Goal: Information Seeking & Learning: Check status

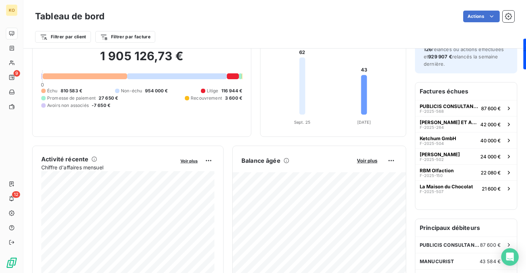
scroll to position [59, 0]
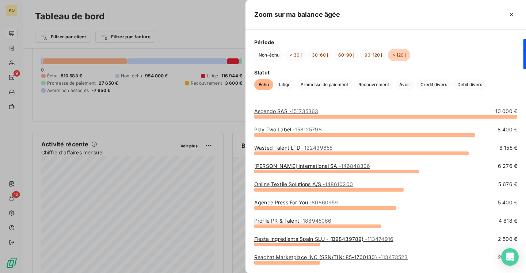
click at [287, 111] on link "Ascendo SAS - 151735363" at bounding box center [286, 111] width 64 height 6
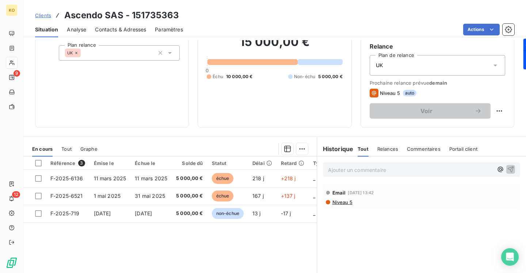
scroll to position [31, 0]
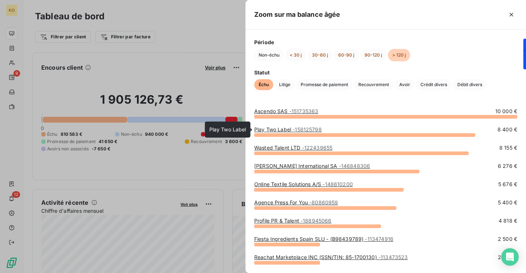
click at [281, 132] on link "Play Two Label - 158125798" at bounding box center [288, 129] width 68 height 6
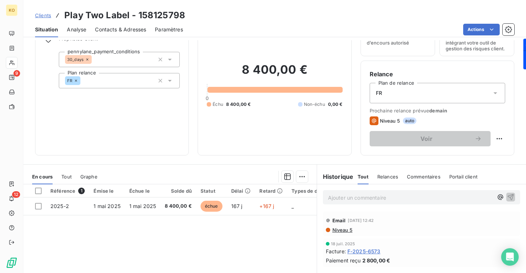
scroll to position [49, 0]
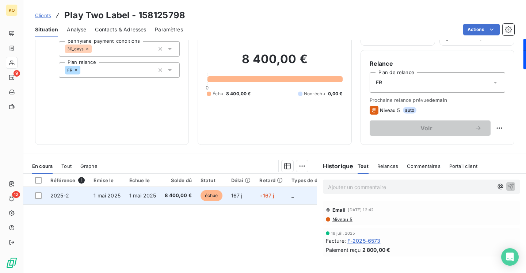
click at [163, 199] on td "8 400,00 €" at bounding box center [178, 196] width 36 height 18
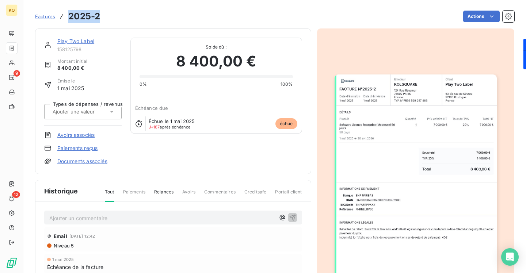
drag, startPoint x: 102, startPoint y: 13, endPoint x: 70, endPoint y: 14, distance: 32.1
click at [70, 14] on div "Factures 2025-2 Actions" at bounding box center [274, 16] width 479 height 15
copy h3 "2025-2"
click at [80, 42] on link "Play Two Label" at bounding box center [75, 41] width 37 height 6
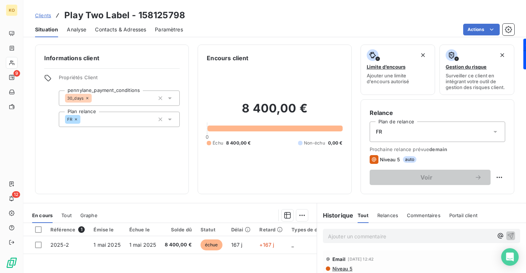
click at [127, 28] on span "Contacts & Adresses" at bounding box center [120, 29] width 51 height 7
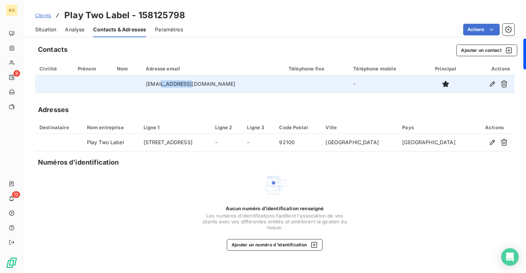
drag, startPoint x: 211, startPoint y: 86, endPoint x: 179, endPoint y: 86, distance: 31.8
click at [179, 86] on td "[EMAIL_ADDRESS][DOMAIN_NAME]" at bounding box center [212, 84] width 143 height 18
copy td "[DOMAIN_NAME]"
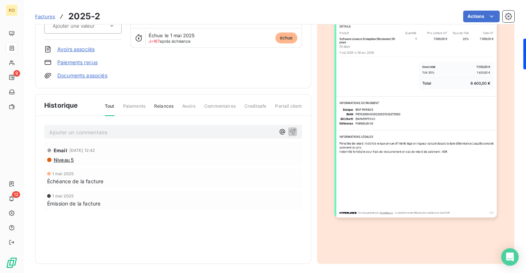
scroll to position [88, 0]
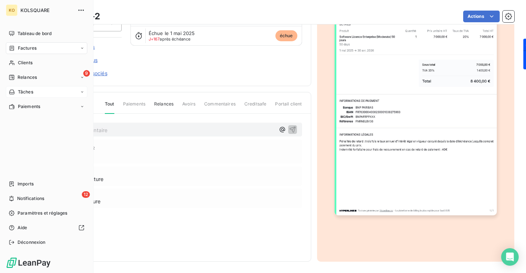
click at [26, 91] on span "Tâches" at bounding box center [25, 92] width 15 height 7
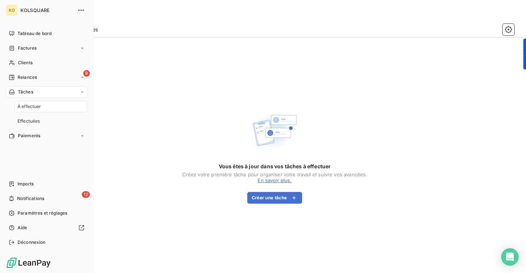
click at [54, 104] on div "À effectuer" at bounding box center [51, 107] width 73 height 12
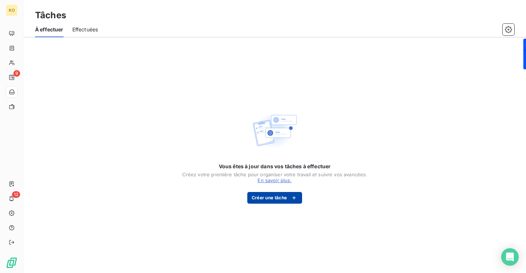
click at [280, 199] on button "Créer une tâche" at bounding box center [274, 198] width 55 height 12
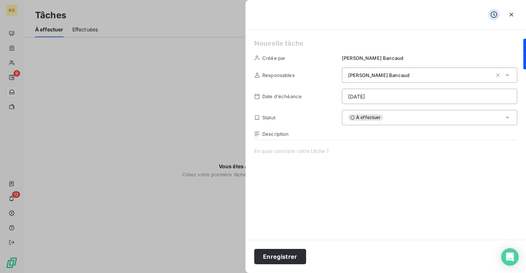
click at [359, 163] on span at bounding box center [385, 217] width 263 height 140
click at [201, 141] on div at bounding box center [263, 136] width 526 height 273
click at [509, 16] on icon "button" at bounding box center [510, 14] width 7 height 7
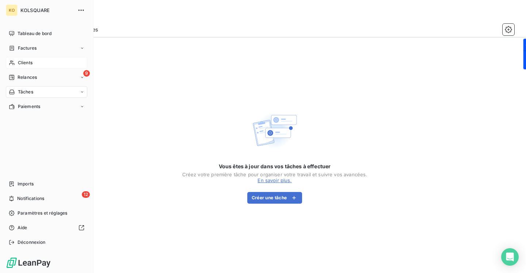
click at [59, 62] on div "Clients" at bounding box center [46, 63] width 81 height 12
click at [19, 63] on span "Clients" at bounding box center [25, 62] width 15 height 7
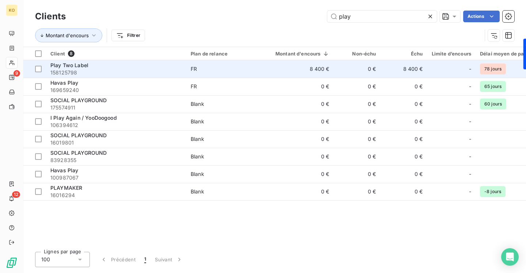
type input "play"
click at [76, 69] on span "158125798" at bounding box center [115, 72] width 131 height 7
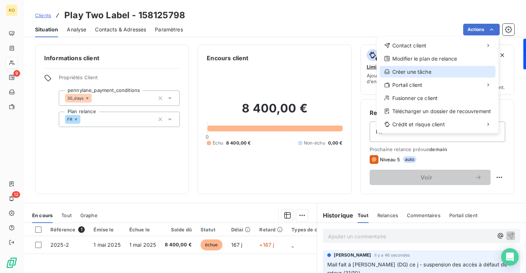
click at [423, 69] on div "Créer une tâche" at bounding box center [438, 72] width 116 height 12
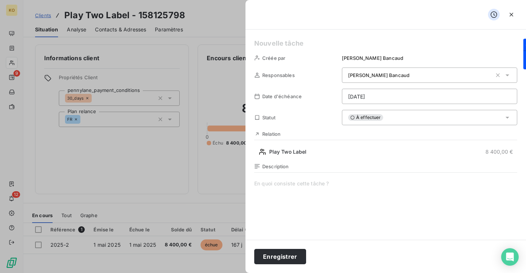
click at [189, 46] on div at bounding box center [263, 136] width 526 height 273
click at [513, 15] on icon "button" at bounding box center [510, 14] width 7 height 7
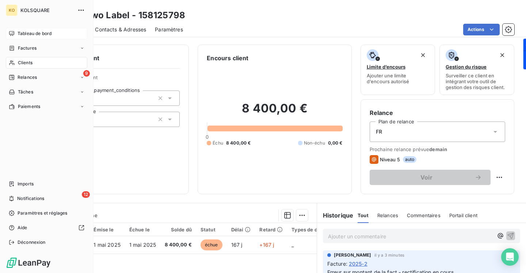
click at [31, 36] on span "Tableau de bord" at bounding box center [35, 33] width 34 height 7
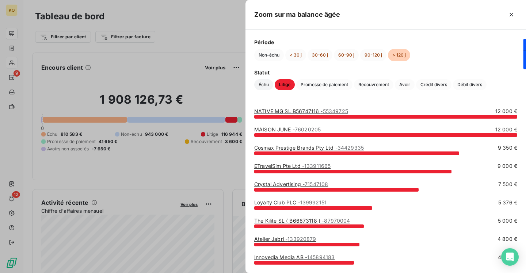
click at [261, 84] on span "Échu" at bounding box center [263, 84] width 19 height 11
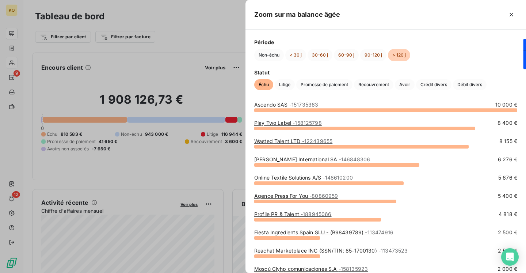
scroll to position [8, 0]
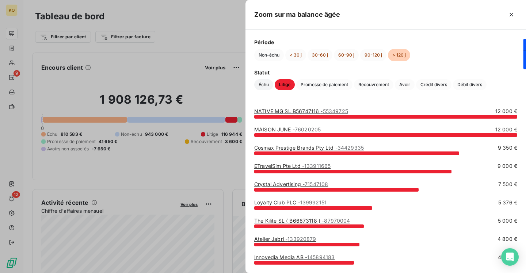
click at [260, 87] on span "Échu" at bounding box center [263, 84] width 19 height 11
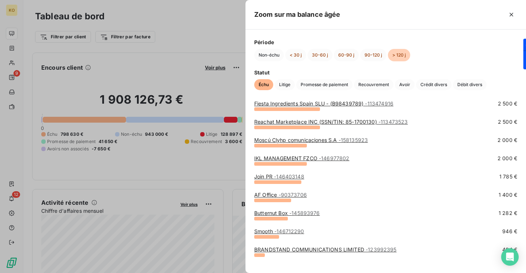
scroll to position [80, 0]
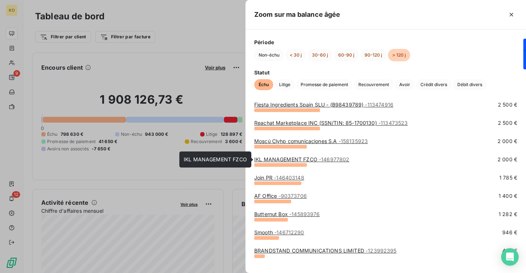
click at [275, 158] on link "IKL MANAGEMENT FZCO - 146977802" at bounding box center [301, 159] width 95 height 6
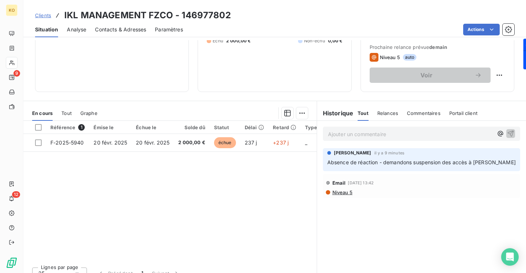
scroll to position [112, 0]
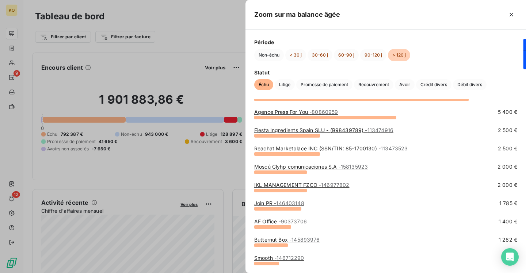
scroll to position [89, 0]
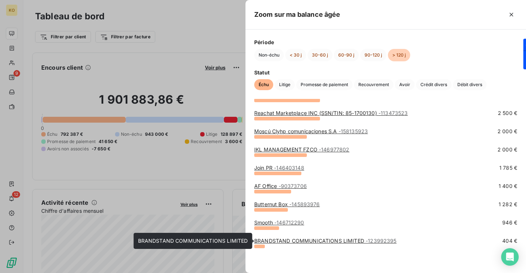
click at [326, 240] on link "BRANDSTAND COMMUNICATIONS LIMITED - 123992395" at bounding box center [325, 241] width 142 height 6
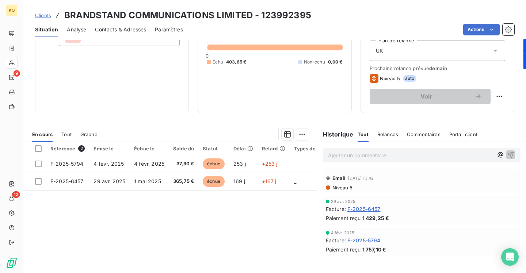
scroll to position [86, 0]
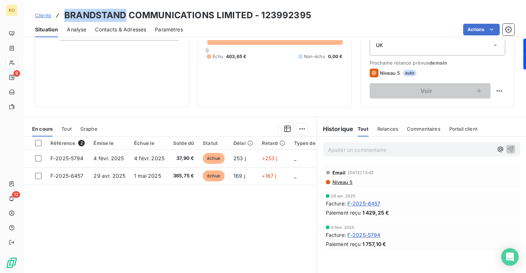
drag, startPoint x: 126, startPoint y: 16, endPoint x: 65, endPoint y: 16, distance: 61.0
click at [65, 16] on h3 "BRANDSTAND COMMUNICATIONS LIMITED - 123992395" at bounding box center [187, 15] width 247 height 13
copy h3 "BRANDSTAND"
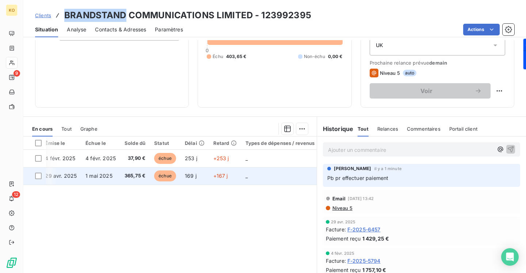
scroll to position [0, 0]
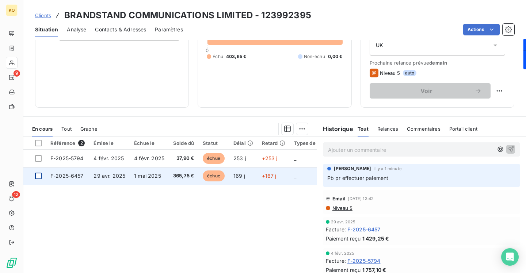
click at [40, 178] on div at bounding box center [38, 176] width 7 height 7
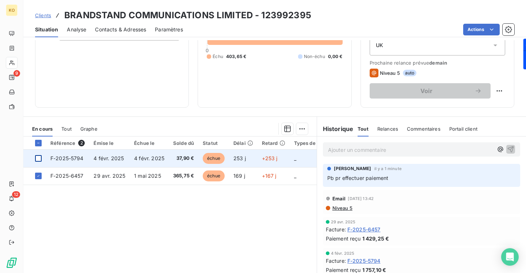
click at [39, 158] on div at bounding box center [38, 158] width 7 height 7
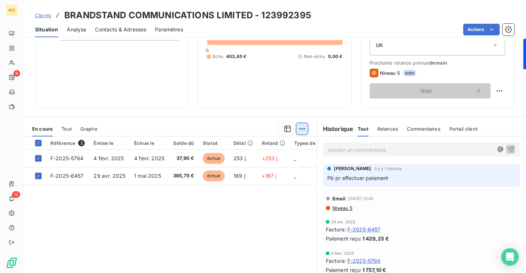
click at [302, 128] on html "KO 9 12 Clients BRANDSTAND COMMUNICATIONS LIMITED - 123992395 Situation Analyse…" at bounding box center [263, 136] width 526 height 273
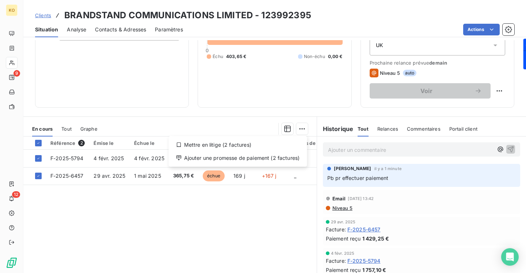
click at [269, 113] on html "KO 9 12 Clients BRANDSTAND COMMUNICATIONS LIMITED - 123992395 Situation Analyse…" at bounding box center [263, 136] width 526 height 273
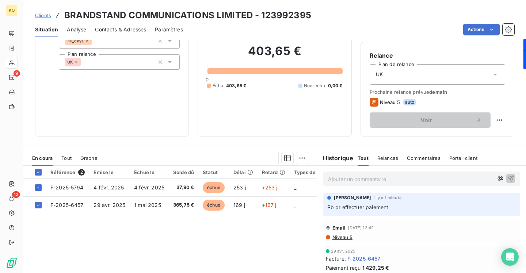
scroll to position [112, 0]
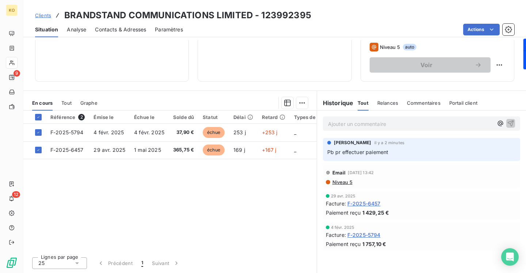
click at [412, 151] on p "Pb pr effectuer paiement" at bounding box center [421, 152] width 188 height 8
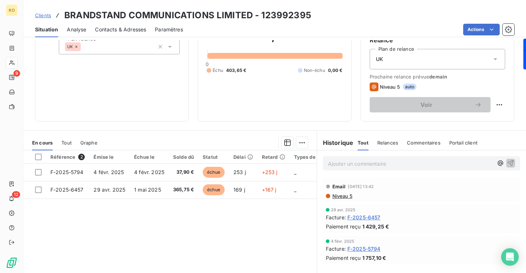
scroll to position [23, 0]
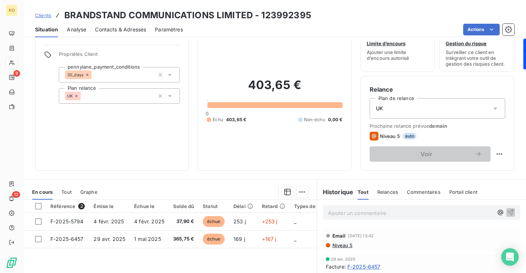
click at [495, 108] on icon at bounding box center [495, 109] width 4 height 2
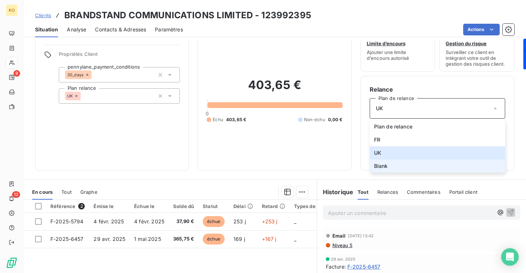
click at [399, 167] on li "Blank" at bounding box center [436, 165] width 135 height 13
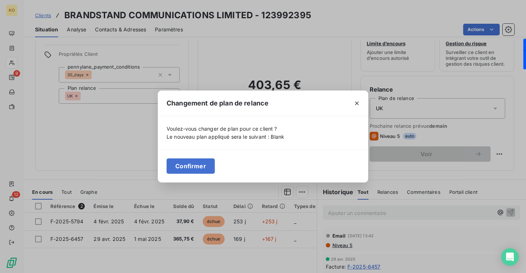
drag, startPoint x: 202, startPoint y: 163, endPoint x: 232, endPoint y: 158, distance: 31.0
click at [202, 163] on button "Confirmer" at bounding box center [190, 165] width 48 height 15
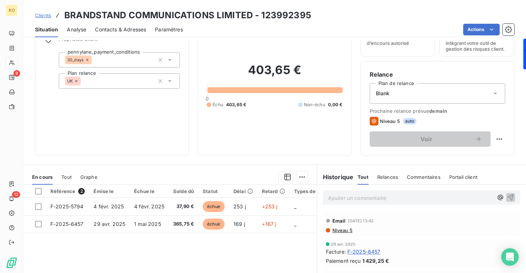
scroll to position [42, 0]
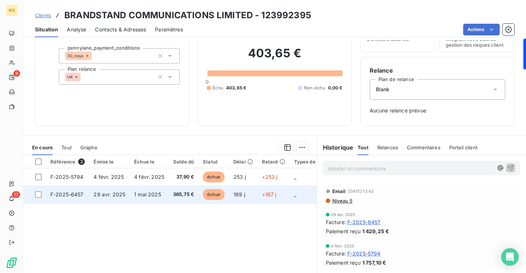
click at [278, 197] on td "+167 j" at bounding box center [273, 195] width 32 height 18
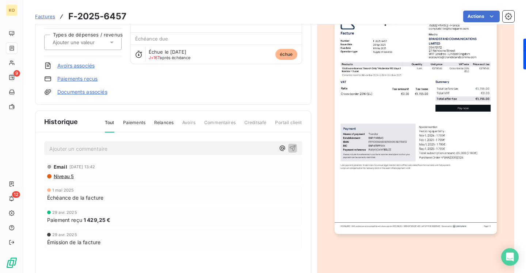
scroll to position [88, 0]
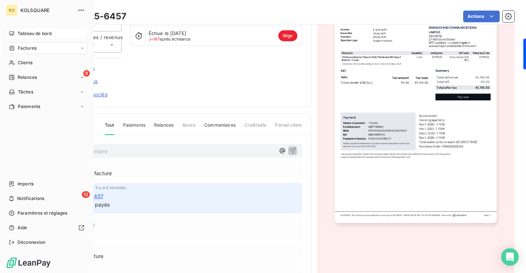
click at [26, 33] on span "Tableau de bord" at bounding box center [35, 33] width 34 height 7
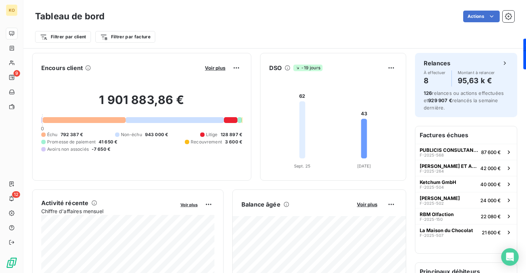
scroll to position [30, 0]
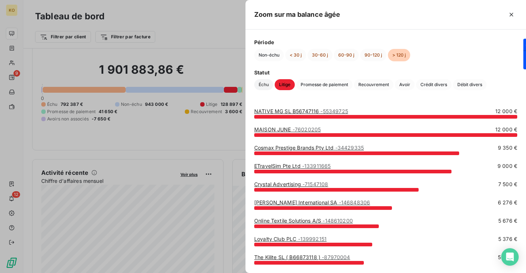
click at [261, 80] on span "Échu" at bounding box center [263, 84] width 19 height 11
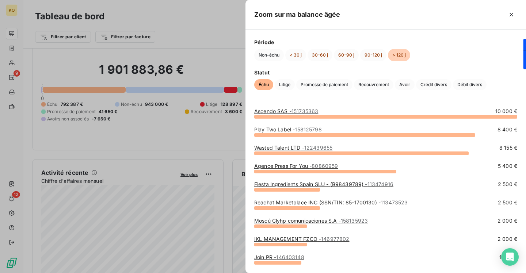
scroll to position [71, 0]
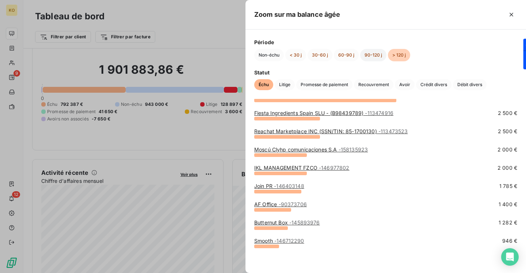
click at [370, 55] on button "90-120 j" at bounding box center [373, 55] width 26 height 12
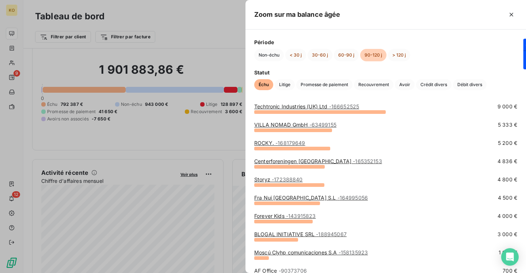
scroll to position [0, 0]
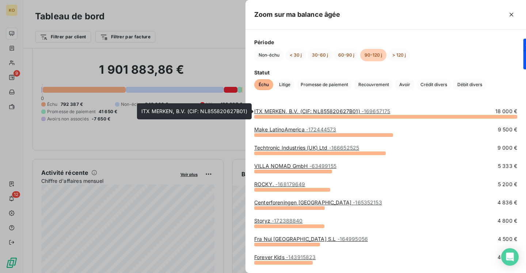
click at [282, 115] on div "ITX MERKEN, B.V. (CIF: NL855820627B01) - 169657175" at bounding box center [322, 111] width 136 height 7
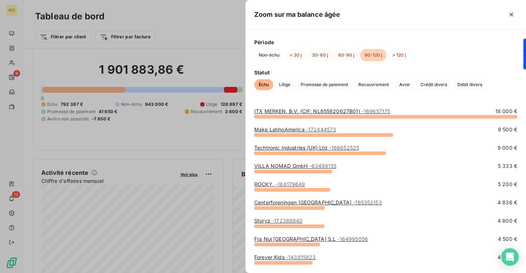
click at [303, 113] on link "ITX MERKEN, B.V. (CIF: NL855820627B01) - 169657175" at bounding box center [322, 111] width 136 height 6
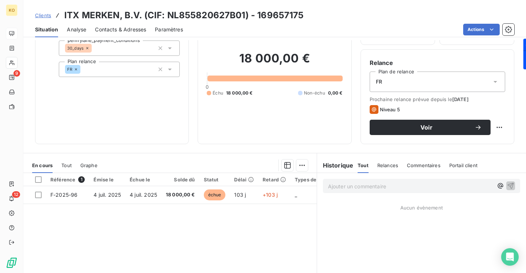
scroll to position [112, 0]
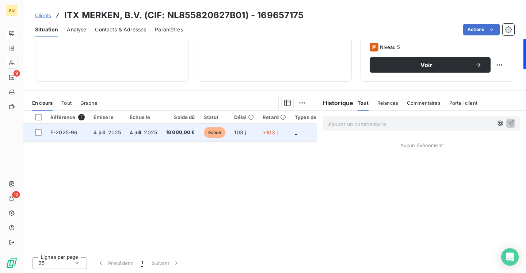
click at [122, 132] on td "4 juil. 2025" at bounding box center [107, 133] width 36 height 18
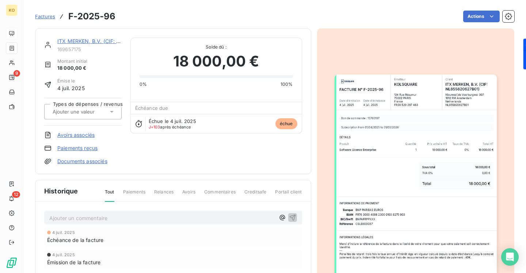
drag, startPoint x: 119, startPoint y: 17, endPoint x: 65, endPoint y: 16, distance: 54.4
click at [65, 16] on div "Factures F-2025-96 Actions" at bounding box center [274, 16] width 479 height 15
copy h3 "F-2025-96"
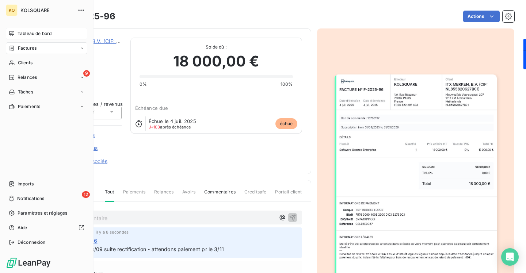
click at [12, 11] on div "KO" at bounding box center [12, 10] width 12 height 12
click at [39, 32] on span "Tableau de bord" at bounding box center [35, 33] width 34 height 7
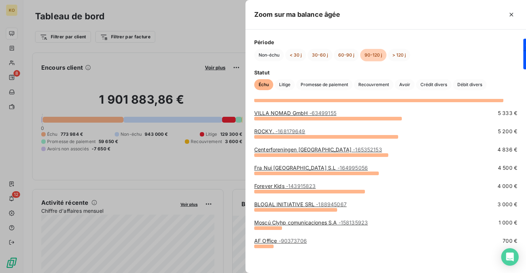
scroll to position [35, 0]
click at [300, 206] on link "BLOGAL INITIATIVE SRL - 188945067" at bounding box center [300, 204] width 92 height 6
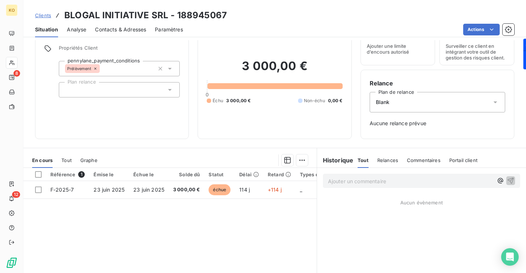
scroll to position [30, 0]
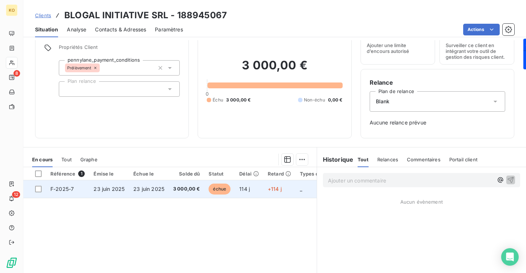
click at [77, 189] on td "F-2025-7" at bounding box center [67, 189] width 43 height 18
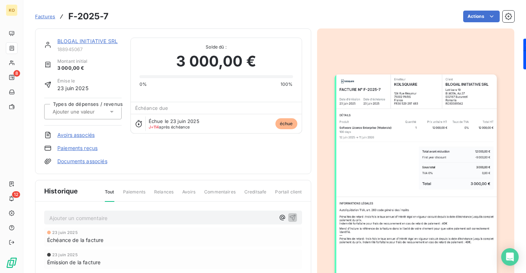
drag, startPoint x: 111, startPoint y: 15, endPoint x: 69, endPoint y: 14, distance: 41.3
click at [69, 14] on div "Factures F-2025-7 Actions" at bounding box center [274, 16] width 479 height 15
copy h3 "F-2025-7"
click at [104, 38] on div "BLOGAL INITIATIVE SRL" at bounding box center [89, 41] width 64 height 7
click at [104, 39] on link "BLOGAL INITIATIVE SRL" at bounding box center [87, 41] width 60 height 6
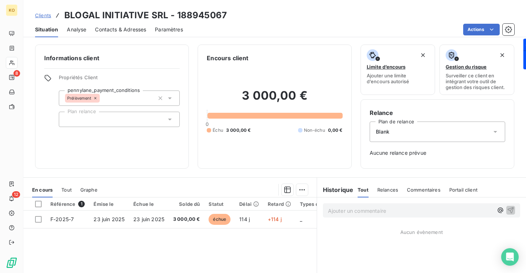
click at [133, 31] on span "Contacts & Adresses" at bounding box center [120, 29] width 51 height 7
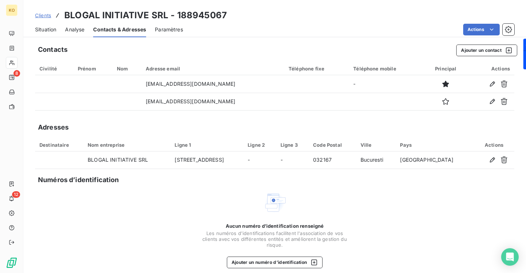
click at [34, 16] on div "Clients BLOGAL INITIATIVE SRL - 188945067" at bounding box center [274, 15] width 502 height 13
click at [47, 16] on span "Clients" at bounding box center [43, 15] width 16 height 6
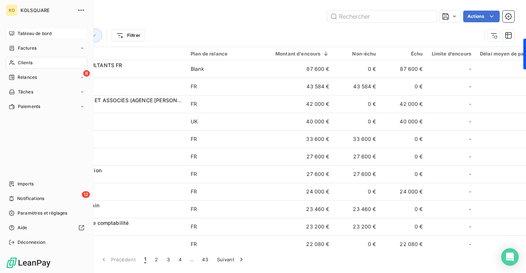
click at [38, 33] on span "Tableau de bord" at bounding box center [35, 33] width 34 height 7
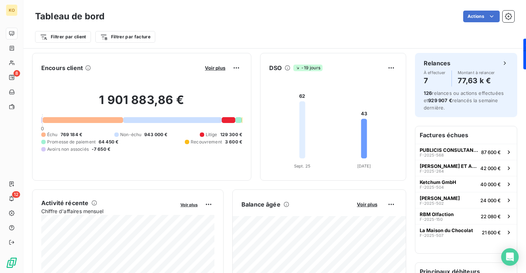
scroll to position [62, 0]
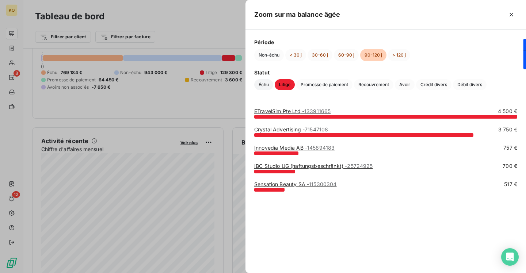
click at [262, 89] on span "Échu" at bounding box center [263, 84] width 19 height 11
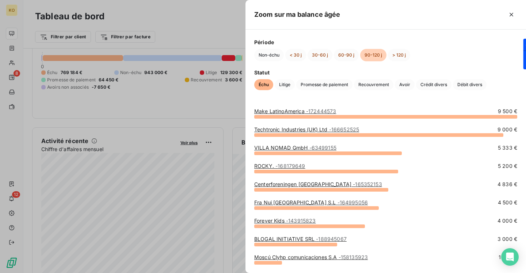
scroll to position [35, 0]
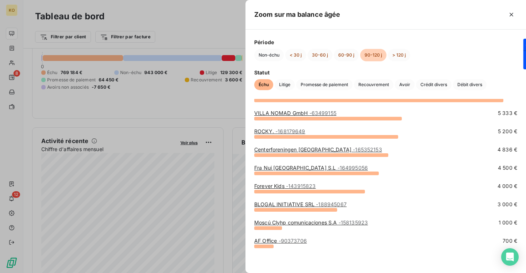
click at [300, 205] on link "BLOGAL INITIATIVE SRL - 188945067" at bounding box center [300, 204] width 92 height 6
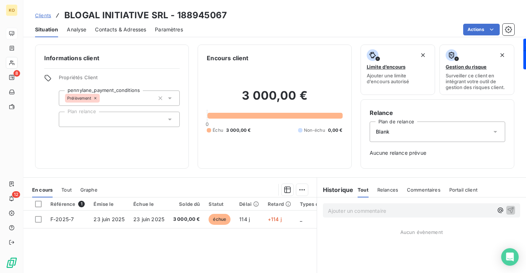
click at [95, 97] on icon at bounding box center [95, 98] width 4 height 4
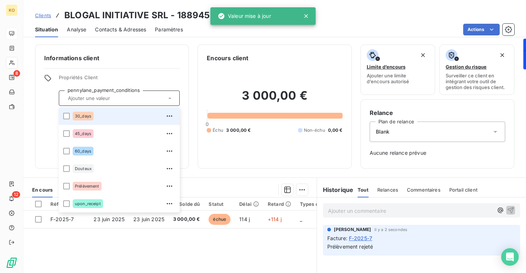
click at [106, 118] on div "30_days" at bounding box center [124, 116] width 103 height 12
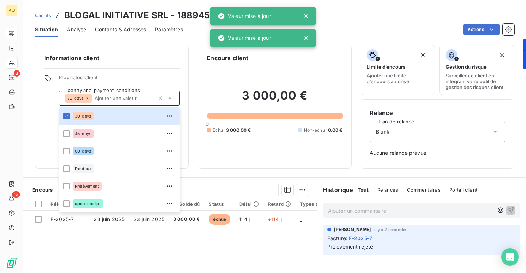
click at [174, 70] on div "Informations client Propriétés Client pennylane_payment_conditions 30_days 30_d…" at bounding box center [112, 107] width 154 height 124
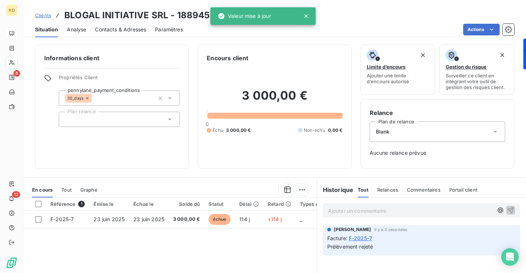
click at [136, 123] on div at bounding box center [119, 119] width 121 height 15
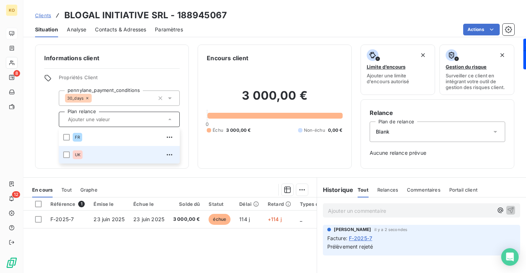
click at [121, 155] on div "UK" at bounding box center [124, 155] width 103 height 12
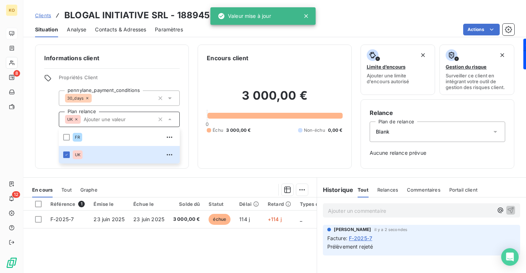
click at [204, 86] on div "Encours client 3 000,00 € 0 Échu 3 000,00 € Non-échu 0,00 €" at bounding box center [274, 107] width 154 height 124
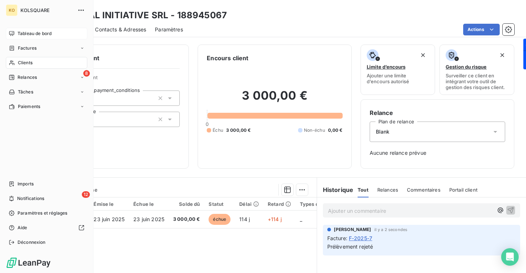
click at [36, 34] on span "Tableau de bord" at bounding box center [35, 33] width 34 height 7
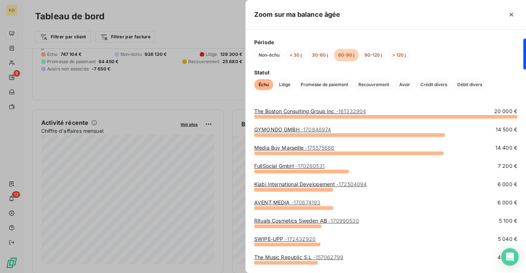
click at [197, 25] on div at bounding box center [263, 136] width 526 height 273
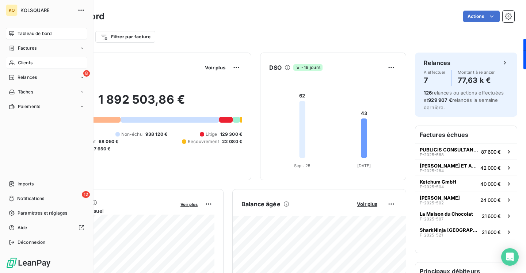
click at [24, 59] on span "Clients" at bounding box center [25, 62] width 15 height 7
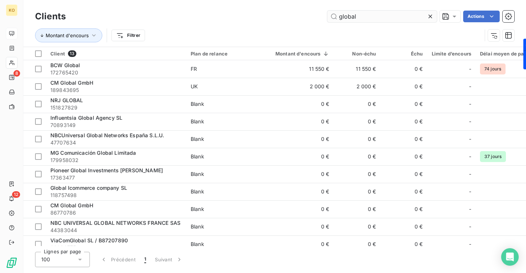
click at [363, 14] on input "global" at bounding box center [381, 17] width 109 height 12
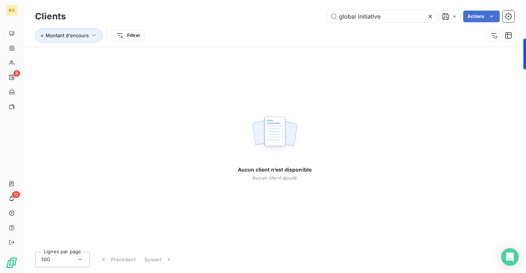
type input "global initiative"
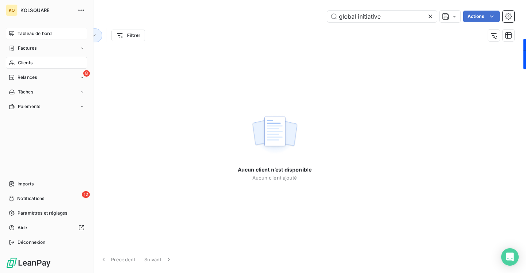
click at [24, 34] on span "Tableau de bord" at bounding box center [35, 33] width 34 height 7
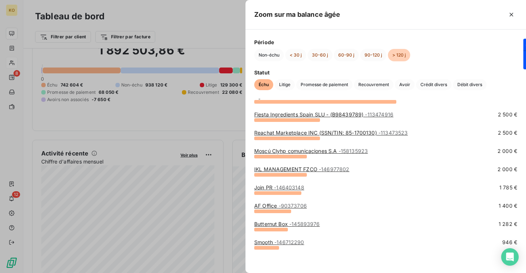
scroll to position [71, 0]
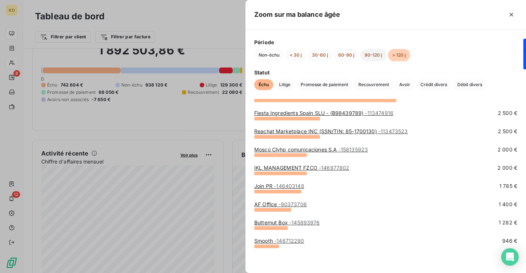
click at [371, 55] on button "90-120 j" at bounding box center [373, 55] width 26 height 12
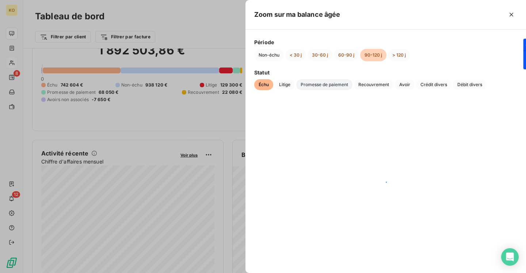
scroll to position [0, 0]
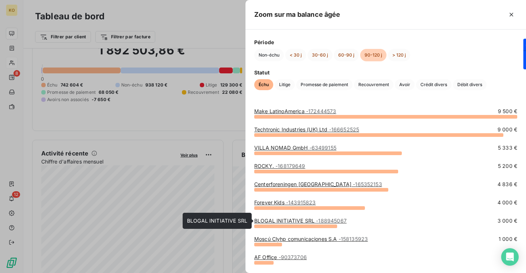
click at [303, 222] on link "BLOGAL INITIATIVE SRL - 188945067" at bounding box center [300, 221] width 92 height 6
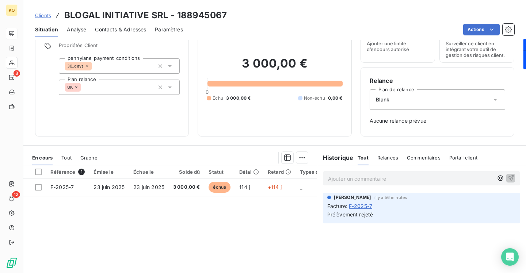
scroll to position [44, 0]
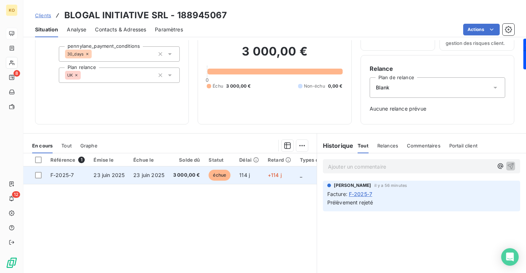
drag, startPoint x: 81, startPoint y: 174, endPoint x: 49, endPoint y: 175, distance: 31.8
click at [49, 175] on td "F-2025-7" at bounding box center [67, 175] width 43 height 18
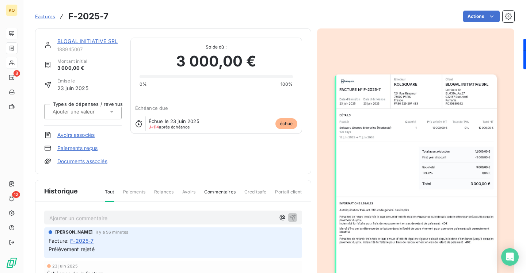
drag, startPoint x: 110, startPoint y: 17, endPoint x: 66, endPoint y: 16, distance: 43.4
click at [66, 16] on div "Factures F-2025-7 Actions" at bounding box center [274, 16] width 479 height 15
copy h3 "F-2025-7"
click at [88, 42] on link "BLOGAL INITIATIVE SRL" at bounding box center [87, 41] width 60 height 6
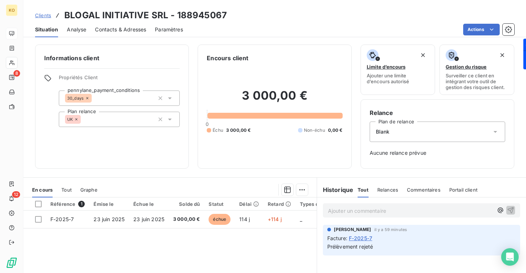
click at [108, 31] on span "Contacts & Adresses" at bounding box center [120, 29] width 51 height 7
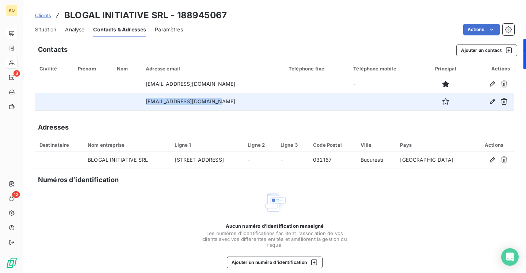
drag, startPoint x: 222, startPoint y: 102, endPoint x: 153, endPoint y: 101, distance: 68.6
click at [153, 101] on td "financiar@kooperativa.ro" at bounding box center [212, 102] width 143 height 18
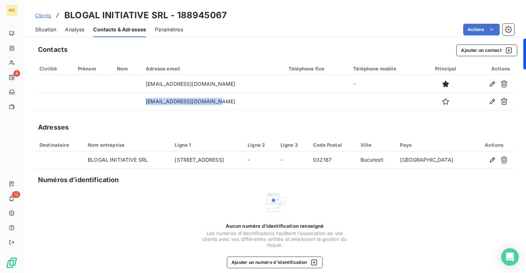
copy td "financiar@kooperativa.ro"
click at [50, 30] on span "Situation" at bounding box center [45, 29] width 21 height 7
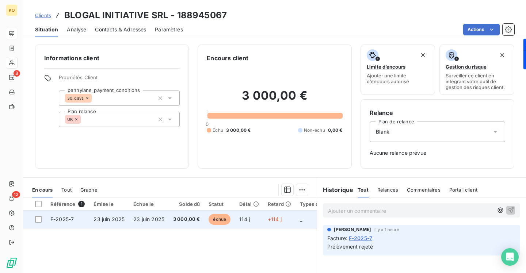
click at [74, 216] on td "F-2025-7" at bounding box center [67, 220] width 43 height 18
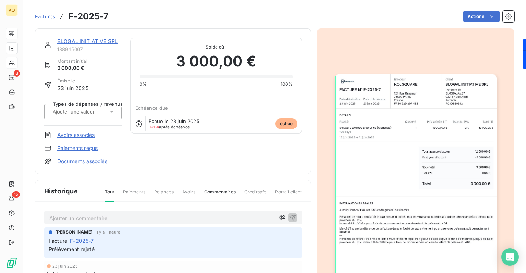
drag, startPoint x: 111, startPoint y: 18, endPoint x: 68, endPoint y: 19, distance: 42.7
click at [68, 19] on div "Factures F-2025-7 Actions" at bounding box center [274, 16] width 479 height 15
copy h3 "F-2025-7"
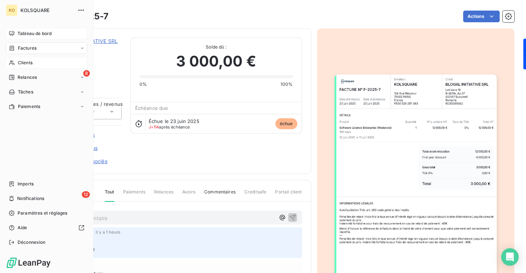
click at [20, 64] on span "Clients" at bounding box center [25, 62] width 15 height 7
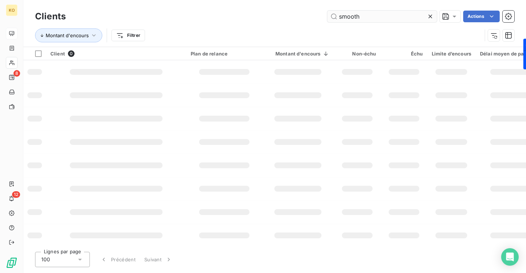
type input "smooth"
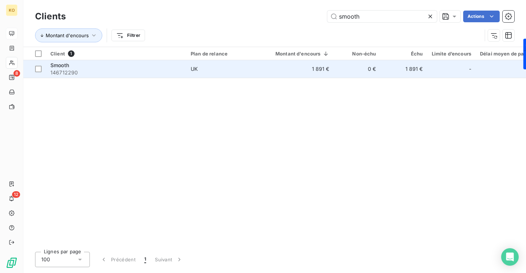
click at [142, 71] on span "146712290" at bounding box center [115, 72] width 131 height 7
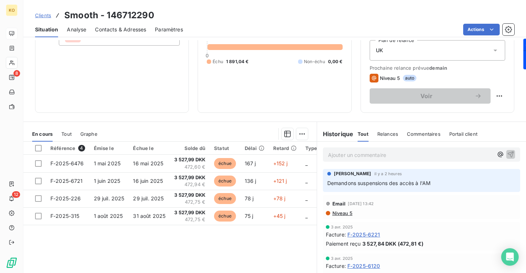
scroll to position [112, 0]
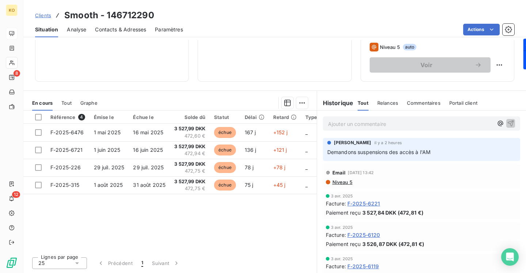
click at [372, 128] on p "Ajouter un commentaire ﻿" at bounding box center [410, 123] width 165 height 9
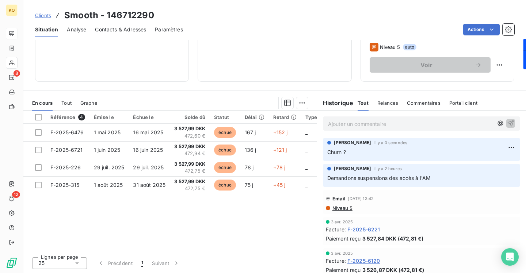
click at [45, 14] on span "Clients" at bounding box center [43, 15] width 16 height 6
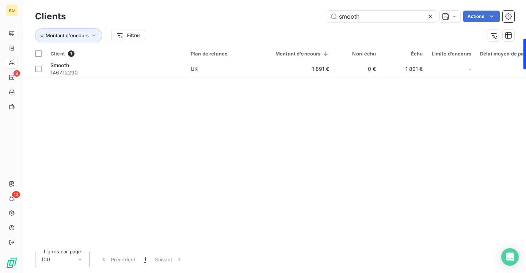
drag, startPoint x: 370, startPoint y: 16, endPoint x: 298, endPoint y: 11, distance: 72.4
click at [300, 12] on div "smooth Actions" at bounding box center [293, 17] width 439 height 12
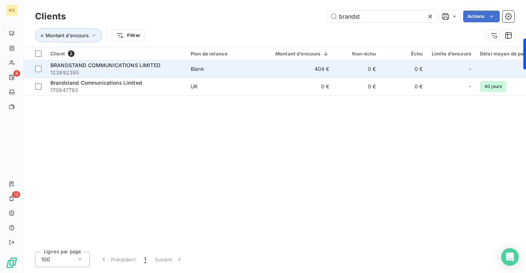
type input "brandst"
click at [149, 66] on span "BRANDSTAND COMMUNICATIONS LIMITED" at bounding box center [105, 65] width 110 height 6
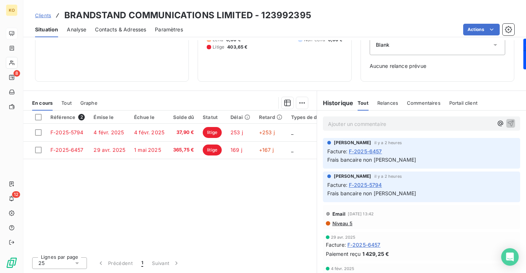
click at [470, 148] on div "Facture : F-2025-6457" at bounding box center [421, 151] width 188 height 8
click at [515, 146] on div "Lea SORIANO il y a 2 heures" at bounding box center [421, 142] width 188 height 7
drag, startPoint x: 516, startPoint y: 141, endPoint x: 514, endPoint y: 159, distance: 18.4
click at [516, 143] on div "Lea SORIANO il y a 2 heures Facture : F-2025-6457 Frais bancaire non payés" at bounding box center [421, 153] width 197 height 31
click at [514, 162] on p "Frais bancaire non payés" at bounding box center [421, 160] width 188 height 8
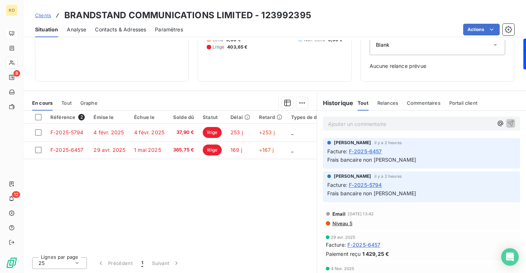
click at [470, 163] on p "Frais bancaire non payés" at bounding box center [421, 160] width 188 height 8
click at [464, 183] on div "Facture : F-2025-5794" at bounding box center [421, 185] width 188 height 8
click at [505, 188] on div "Facture : F-2025-5794" at bounding box center [421, 185] width 188 height 8
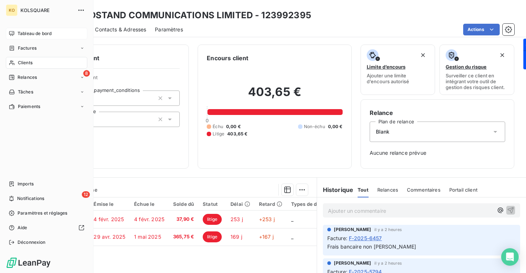
click at [24, 32] on span "Tableau de bord" at bounding box center [35, 33] width 34 height 7
